Goal: Information Seeking & Learning: Learn about a topic

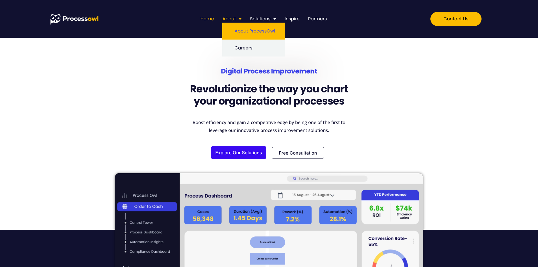
click at [240, 28] on link "About ProcessOwl" at bounding box center [253, 31] width 63 height 17
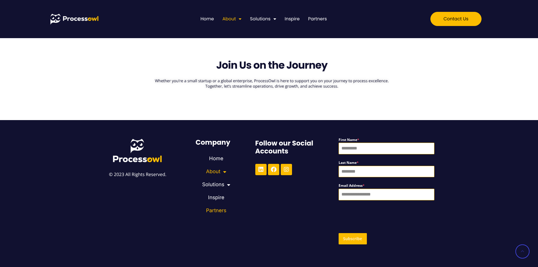
scroll to position [424, 0]
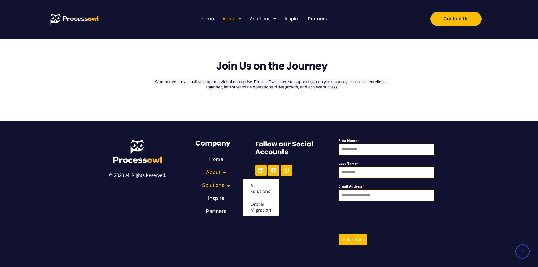
click at [217, 189] on link "Solutions" at bounding box center [216, 185] width 53 height 13
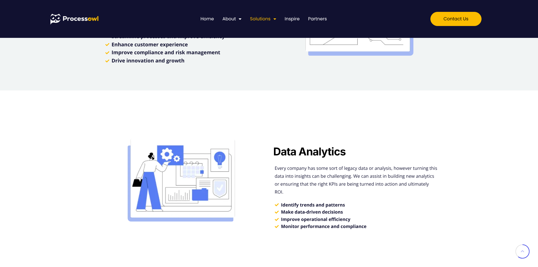
scroll to position [773, 0]
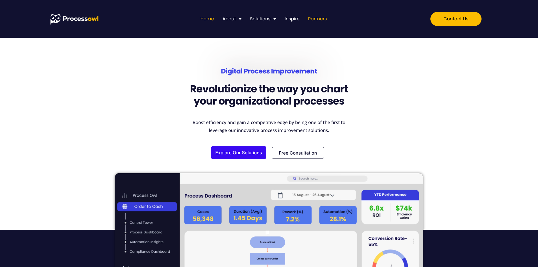
click at [322, 20] on link "Partners" at bounding box center [317, 18] width 19 height 7
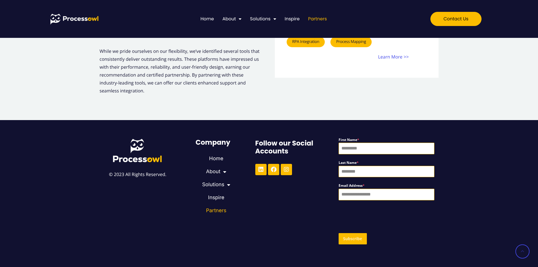
scroll to position [713, 0]
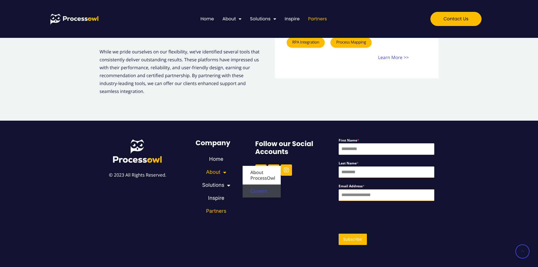
click at [254, 189] on link "Careers" at bounding box center [262, 191] width 38 height 13
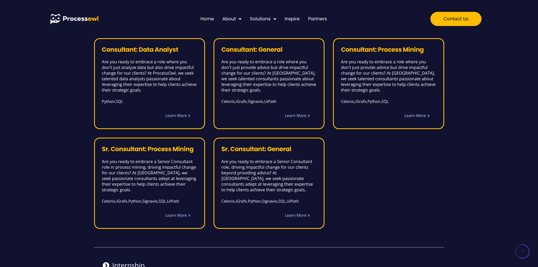
scroll to position [406, 0]
click at [296, 213] on span "Learn More" at bounding box center [296, 215] width 22 height 4
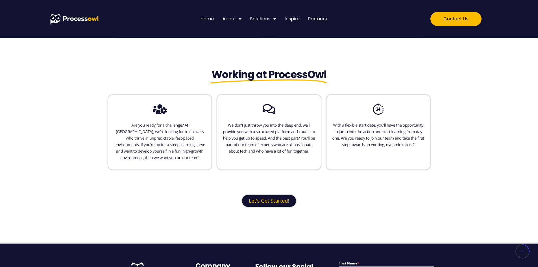
scroll to position [122, 0]
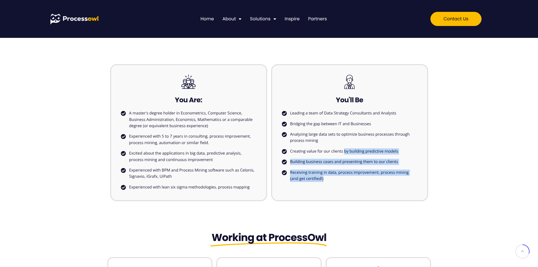
drag, startPoint x: 344, startPoint y: 154, endPoint x: 372, endPoint y: 181, distance: 39.0
click at [372, 181] on ul "Leading a team of Data Strategy Consultants and Analysts Bridging the gap betwe…" at bounding box center [350, 146] width 136 height 72
click at [372, 181] on span "Receiving training in data, process improvement, process mining (and get certif…" at bounding box center [353, 176] width 129 height 13
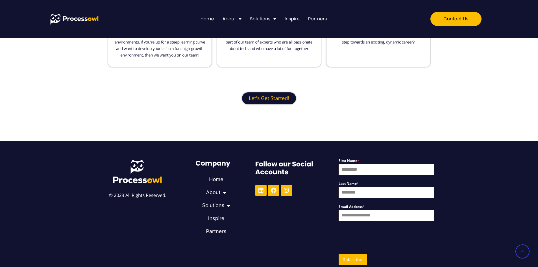
scroll to position [388, 0]
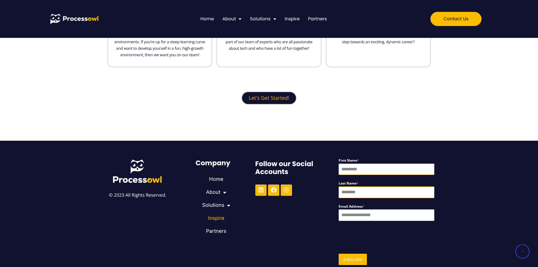
click at [217, 220] on link "Inspire" at bounding box center [216, 218] width 53 height 13
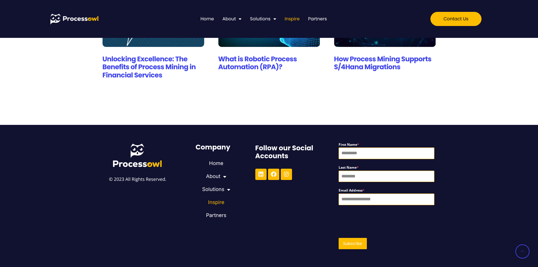
scroll to position [335, 0]
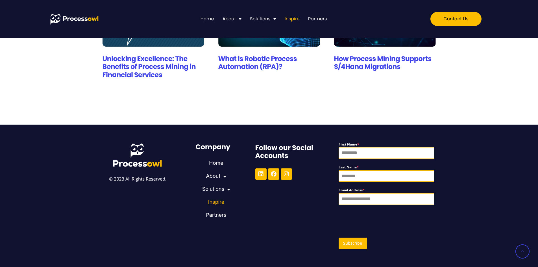
click at [154, 176] on p "© 2023 All Rights Reserved." at bounding box center [138, 179] width 82 height 8
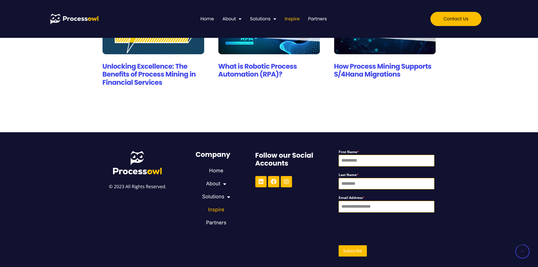
scroll to position [0, 0]
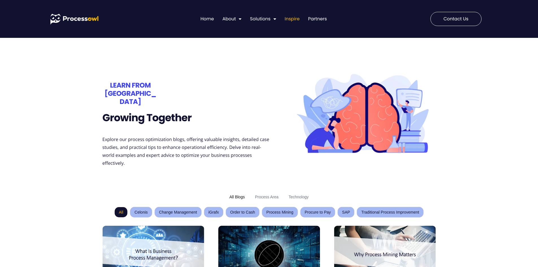
click at [461, 13] on link "Contact us" at bounding box center [456, 19] width 51 height 14
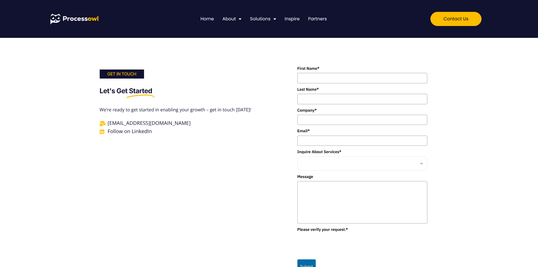
scroll to position [180, 0]
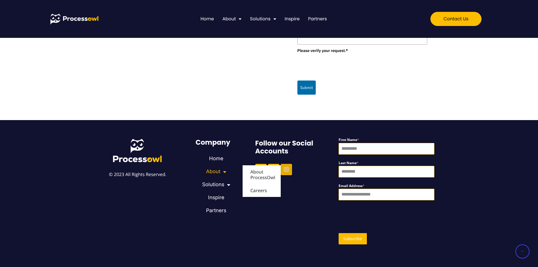
click at [287, 172] on icon at bounding box center [287, 170] width 6 height 6
